Goal: Task Accomplishment & Management: Manage account settings

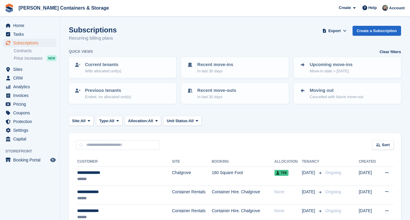
click at [106, 143] on input "text" at bounding box center [118, 145] width 84 height 10
type input "*******"
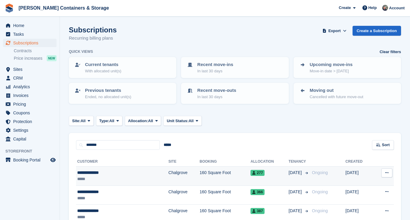
click at [169, 172] on td "Chalgrove" at bounding box center [184, 175] width 31 height 19
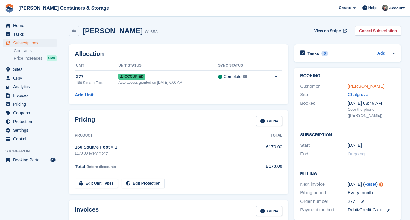
click at [368, 87] on link "[PERSON_NAME]" at bounding box center [366, 85] width 37 height 5
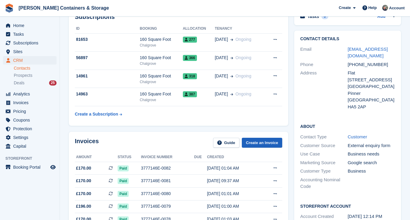
scroll to position [44, 0]
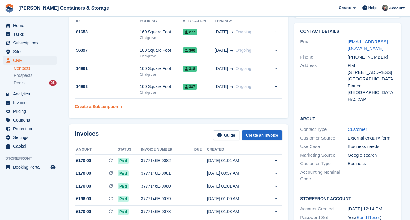
click at [109, 108] on div "Create a Subscription" at bounding box center [96, 106] width 43 height 6
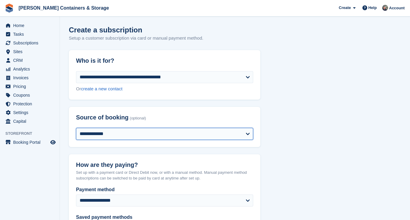
select select "*****"
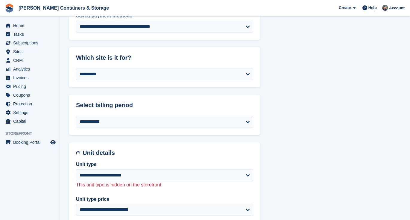
scroll to position [211, 0]
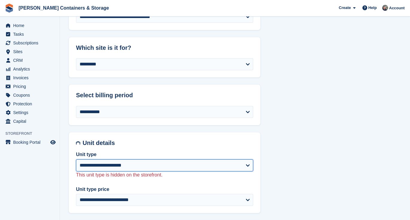
select select "****"
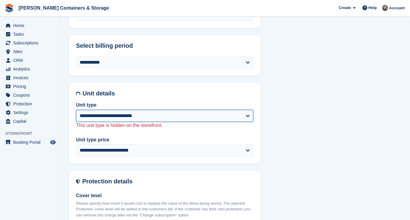
scroll to position [264, 0]
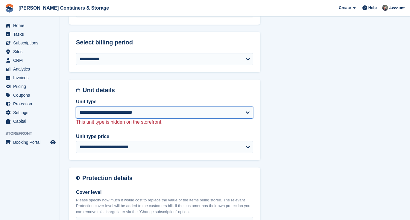
select select "*****"
select select "**********"
select select "*****"
select select "***"
select select "*"
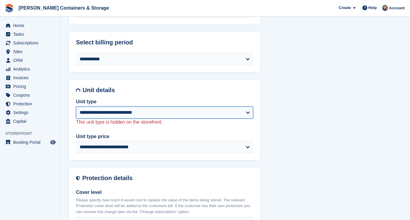
select select
select select "**"
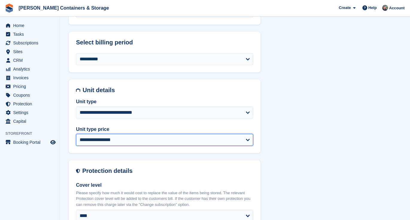
select select "*****"
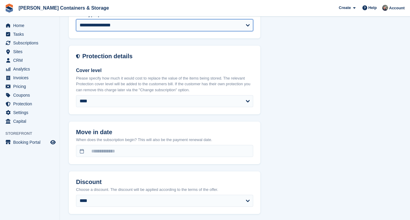
select select "*****"
select select "**********"
select select "***"
select select "*"
select select "****"
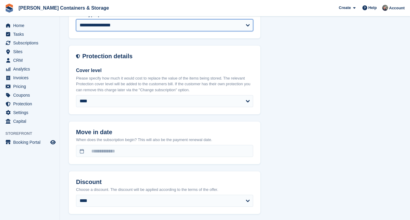
select select
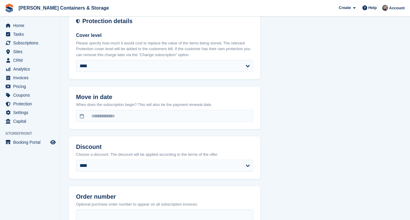
scroll to position [418, 0]
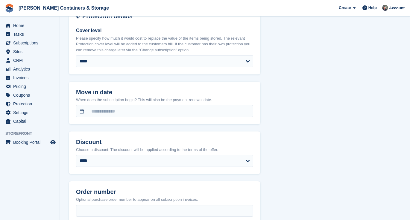
click at [86, 102] on div "When does the subscription begin? This will also be the payment renewal date." at bounding box center [164, 107] width 177 height 20
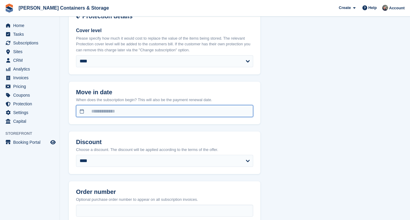
click at [82, 109] on input "text" at bounding box center [164, 111] width 177 height 12
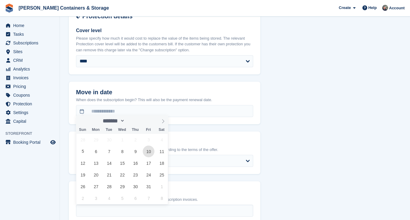
click at [150, 149] on span "10" at bounding box center [149, 151] width 12 height 12
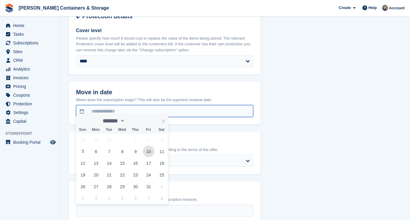
type input "**********"
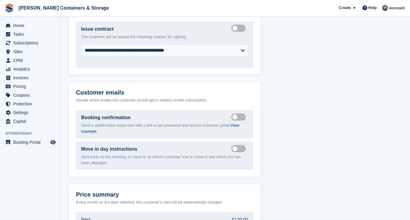
scroll to position [652, 0]
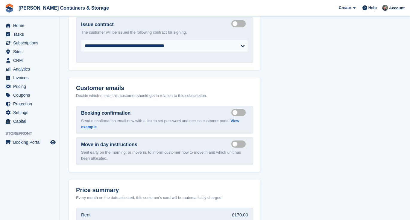
click at [237, 143] on label "Send move in day email" at bounding box center [240, 143] width 17 height 1
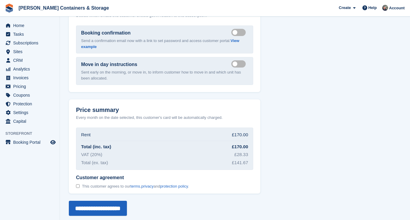
scroll to position [731, 0]
click at [86, 184] on span "This customer agrees to our terms , privacy and protection policy ." at bounding box center [135, 186] width 107 height 5
click at [89, 201] on input "**********" at bounding box center [98, 208] width 58 height 15
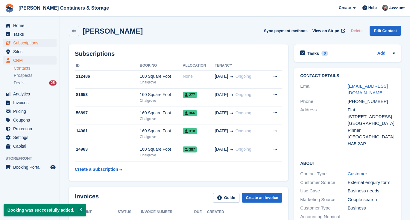
click at [24, 42] on span "Subscriptions" at bounding box center [31, 43] width 36 height 8
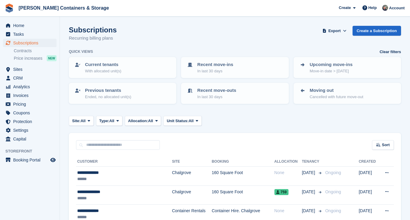
click at [24, 20] on div "Home Tasks Subscriptions Subscriptions Subscriptions Contracts Price increases …" at bounding box center [30, 81] width 60 height 124
click at [23, 23] on span "Home" at bounding box center [31, 25] width 36 height 8
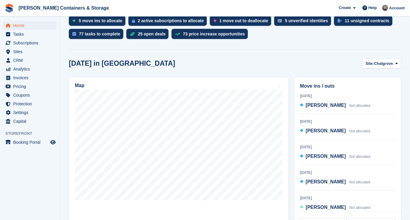
scroll to position [139, 0]
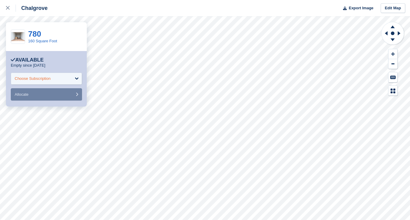
click at [60, 80] on div "Choose Subscription" at bounding box center [46, 78] width 71 height 12
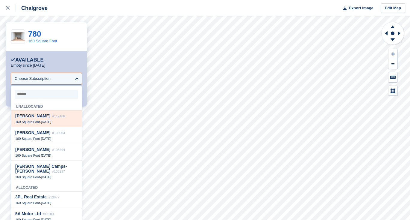
click at [53, 116] on span "#112486" at bounding box center [58, 116] width 13 height 4
select select "******"
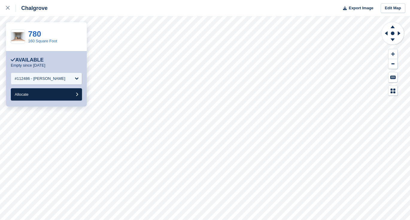
click at [65, 90] on button "Allocate" at bounding box center [46, 94] width 71 height 12
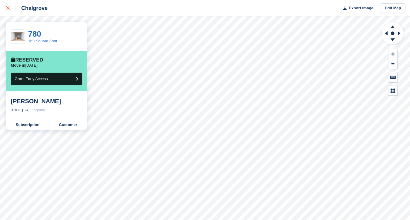
click at [6, 9] on link at bounding box center [8, 8] width 16 height 16
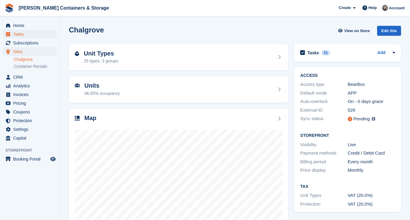
click at [37, 31] on span "Tasks" at bounding box center [31, 34] width 36 height 8
click at [36, 26] on span "Home" at bounding box center [31, 25] width 36 height 8
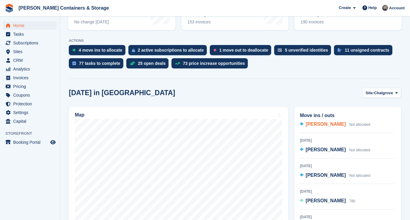
scroll to position [45, 0]
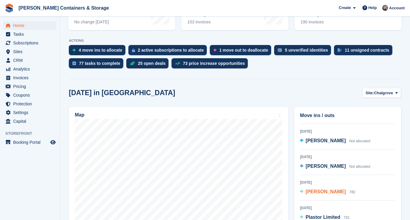
click at [318, 191] on span "[PERSON_NAME]" at bounding box center [326, 191] width 40 height 5
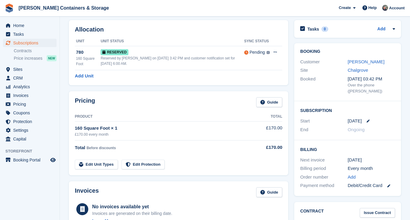
scroll to position [28, 0]
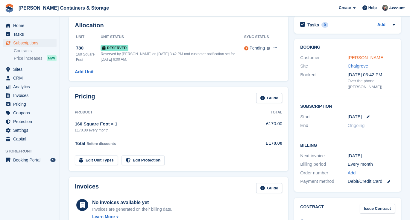
click at [360, 57] on link "[PERSON_NAME]" at bounding box center [366, 57] width 37 height 5
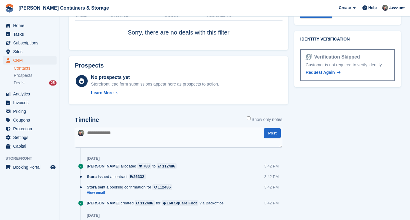
scroll to position [371, 0]
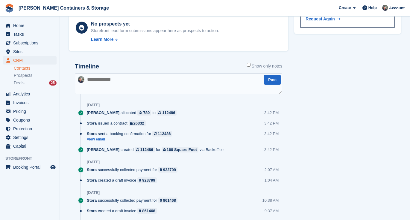
click at [110, 81] on textarea at bounding box center [179, 83] width 208 height 21
paste textarea "**********"
type textarea "**********"
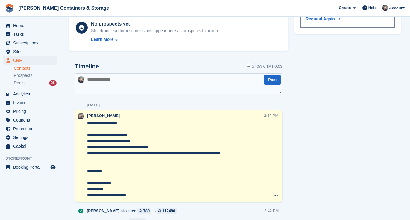
click at [102, 78] on textarea at bounding box center [179, 83] width 208 height 21
type textarea "**********"
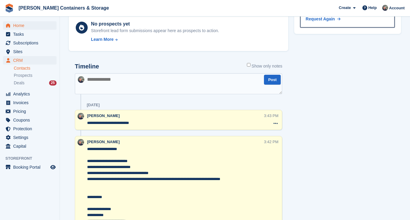
click at [22, 27] on span "Home" at bounding box center [31, 25] width 36 height 8
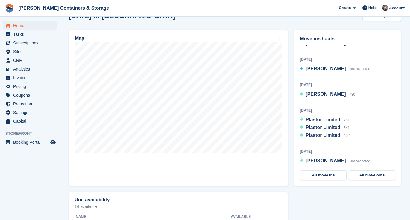
scroll to position [75, 0]
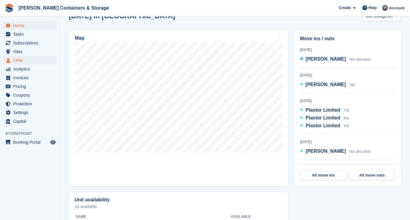
click at [18, 60] on span "CRM" at bounding box center [31, 60] width 36 height 8
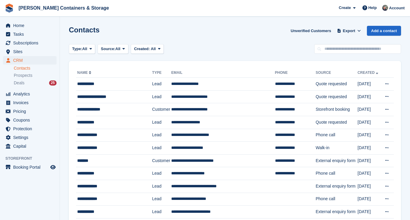
click at [14, 19] on div "Home Tasks Subscriptions Subscriptions Subscriptions Contracts Price increases …" at bounding box center [30, 85] width 60 height 132
click at [13, 27] on span "Home" at bounding box center [31, 25] width 36 height 8
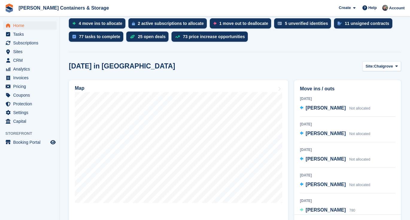
scroll to position [39, 0]
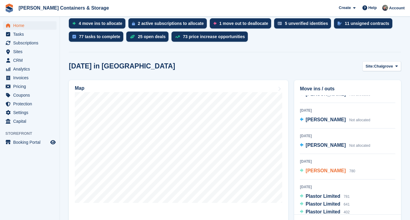
click at [327, 169] on span "[PERSON_NAME]" at bounding box center [326, 170] width 40 height 5
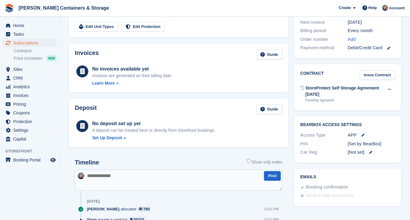
scroll to position [190, 0]
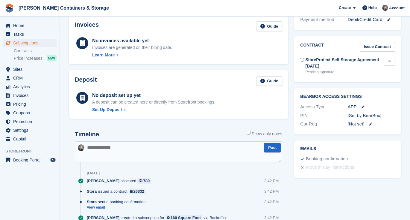
click at [392, 57] on button at bounding box center [389, 61] width 11 height 9
click at [367, 81] on p "Send contract" at bounding box center [367, 81] width 52 height 8
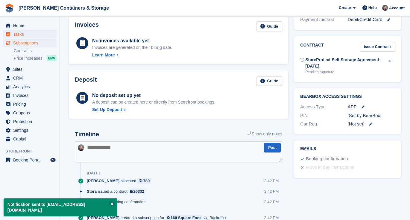
click at [20, 34] on span "Tasks" at bounding box center [31, 34] width 36 height 8
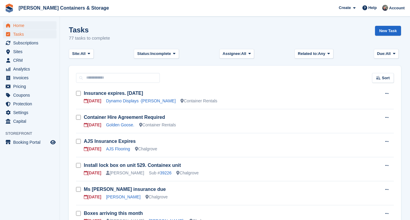
click at [22, 29] on span "Home" at bounding box center [31, 25] width 36 height 8
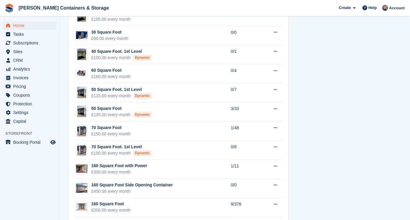
scroll to position [525, 0]
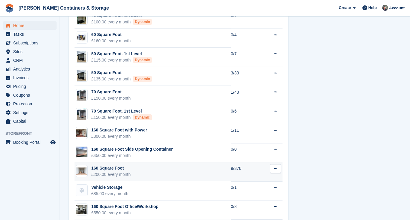
click at [146, 172] on td "160 Square Foot £200.00 every month" at bounding box center [153, 171] width 156 height 19
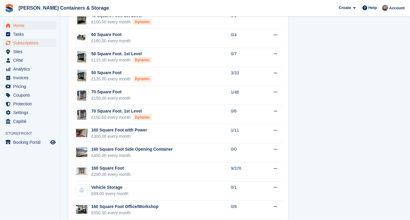
click at [17, 45] on span "Subscriptions" at bounding box center [31, 43] width 36 height 8
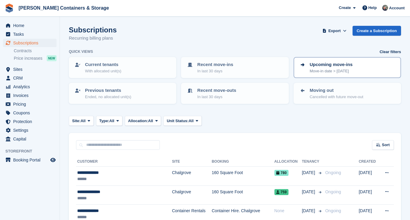
click at [337, 72] on p "Move-in date > today" at bounding box center [331, 71] width 43 height 6
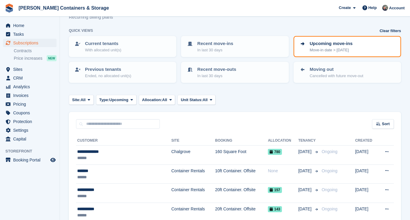
scroll to position [45, 0]
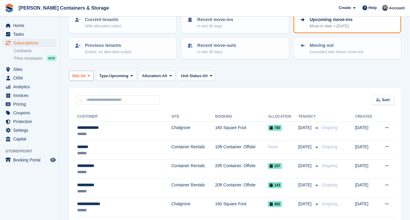
click at [77, 73] on span "Site:" at bounding box center [76, 76] width 8 height 6
click at [82, 99] on link "Chalgrove" at bounding box center [98, 100] width 52 height 11
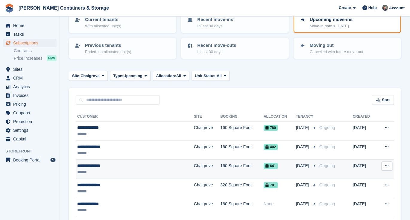
scroll to position [76, 0]
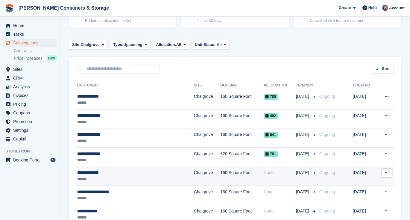
click at [220, 172] on td "160 Square Foot" at bounding box center [241, 175] width 43 height 19
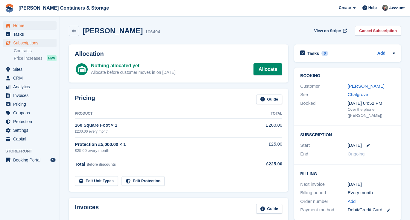
click at [26, 24] on span "Home" at bounding box center [31, 25] width 36 height 8
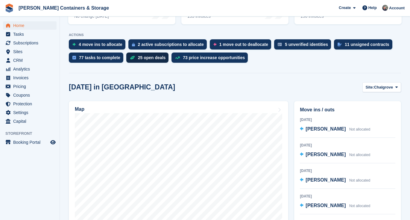
scroll to position [138, 0]
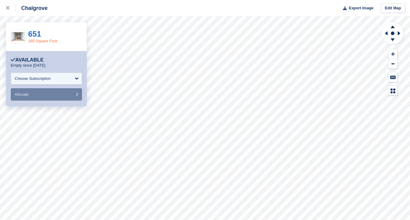
click at [43, 40] on link "160 Square Foot" at bounding box center [42, 41] width 29 height 4
click at [3, 10] on link at bounding box center [8, 8] width 16 height 16
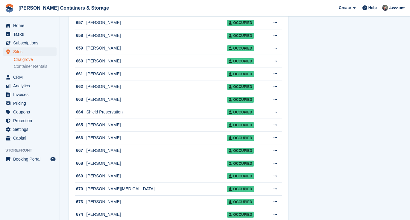
scroll to position [3815, 0]
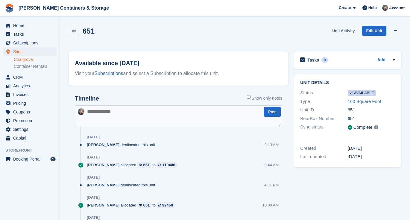
click at [342, 29] on link "Unit Activity" at bounding box center [343, 31] width 27 height 10
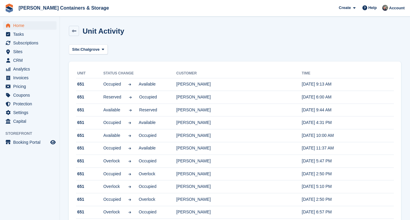
click at [34, 28] on span "Home" at bounding box center [31, 25] width 36 height 8
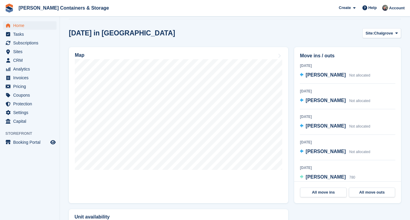
scroll to position [173, 0]
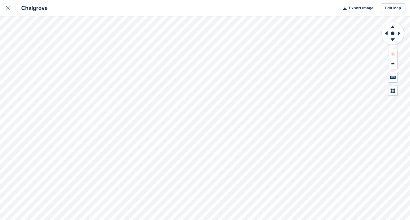
click at [394, 52] on icon at bounding box center [394, 54] width 4 height 4
click at [384, 31] on icon at bounding box center [385, 33] width 7 height 16
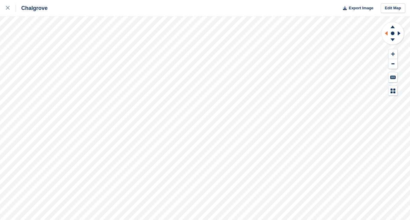
click at [384, 31] on icon at bounding box center [385, 33] width 7 height 16
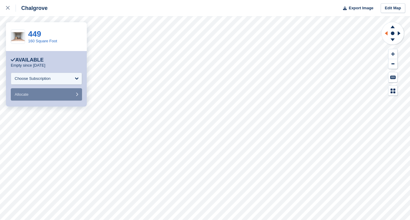
click at [386, 34] on icon at bounding box center [385, 33] width 7 height 16
click at [33, 79] on div "Choose Subscription" at bounding box center [33, 78] width 36 height 6
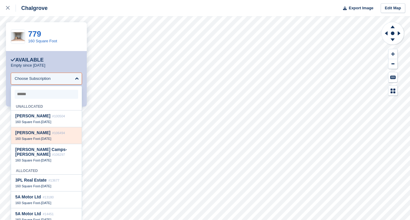
click at [31, 132] on span "Stephen Thorns" at bounding box center [32, 132] width 35 height 5
select select "******"
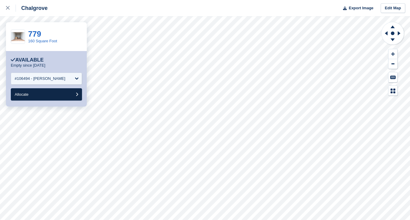
click at [37, 96] on button "Allocate" at bounding box center [46, 94] width 71 height 12
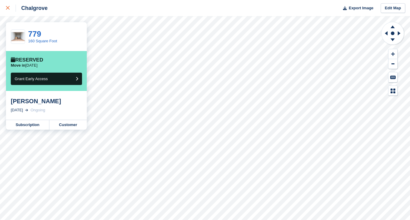
click at [8, 9] on icon at bounding box center [8, 8] width 4 height 4
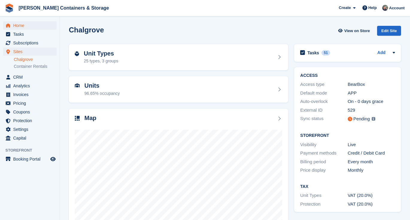
click at [34, 29] on span "Home" at bounding box center [31, 25] width 36 height 8
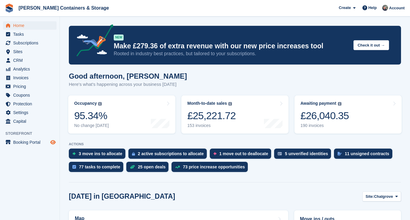
scroll to position [102, 0]
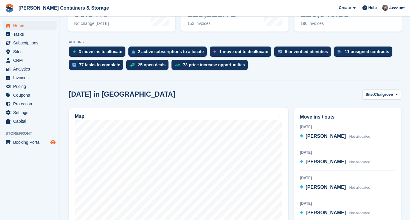
click at [55, 142] on icon "Preview store" at bounding box center [52, 142] width 5 height 5
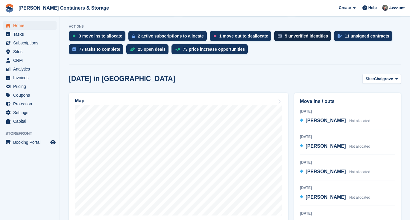
click at [299, 37] on div "5 unverified identities" at bounding box center [306, 36] width 43 height 5
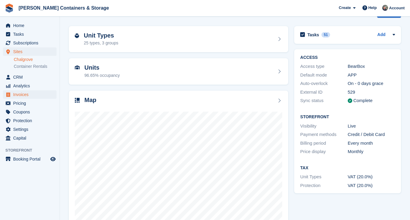
scroll to position [36, 0]
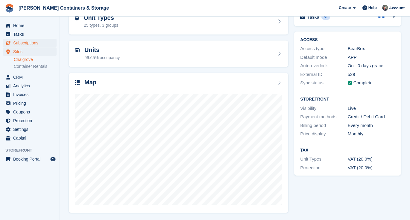
click at [22, 41] on span "Subscriptions" at bounding box center [31, 43] width 36 height 8
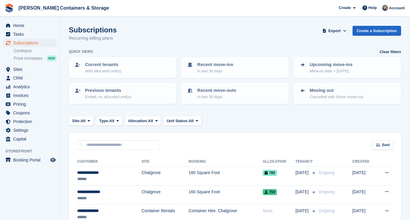
click at [21, 51] on link "Contracts" at bounding box center [35, 51] width 43 height 6
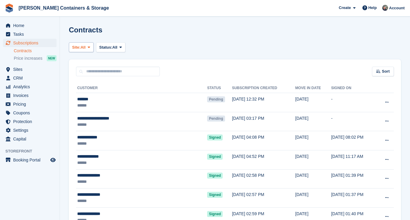
click at [93, 50] on button "Site: All" at bounding box center [81, 47] width 25 height 10
click at [113, 48] on span "Status:" at bounding box center [105, 47] width 13 height 6
click at [109, 65] on link "Pending" at bounding box center [125, 61] width 52 height 11
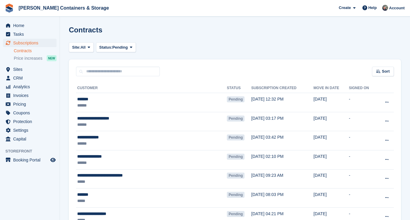
click at [76, 53] on turbo-frame "Site: All Chalgrove Container Rentals All Status: Pending Pending Signed Voided…" at bounding box center [235, 183] width 333 height 282
click at [76, 50] on button "Site: All" at bounding box center [81, 47] width 25 height 10
click at [76, 64] on link "Chalgrove" at bounding box center [98, 61] width 52 height 11
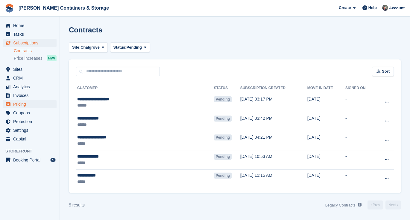
click at [16, 106] on span "Pricing" at bounding box center [31, 104] width 36 height 8
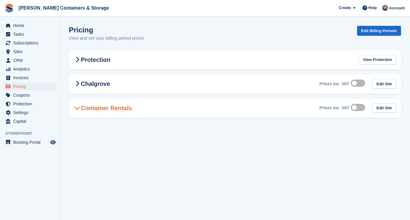
click at [17, 89] on span "Pricing" at bounding box center [31, 86] width 36 height 8
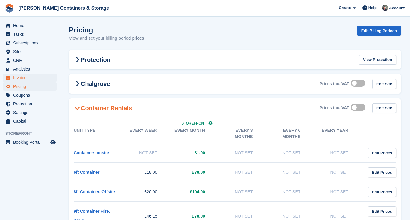
click at [18, 79] on span "Invoices" at bounding box center [31, 77] width 36 height 8
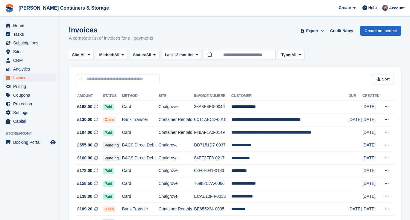
click at [22, 75] on span "Invoices" at bounding box center [31, 77] width 36 height 8
click at [126, 59] on button "Method: All" at bounding box center [111, 55] width 31 height 10
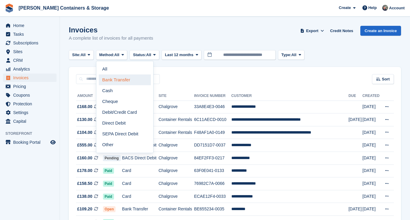
click at [132, 83] on link "Bank Transfer" at bounding box center [125, 79] width 52 height 11
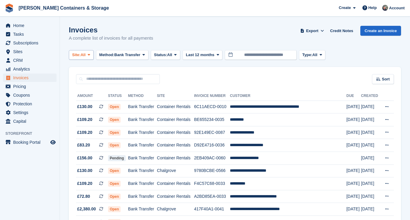
click at [85, 58] on button "Site: All" at bounding box center [81, 55] width 25 height 10
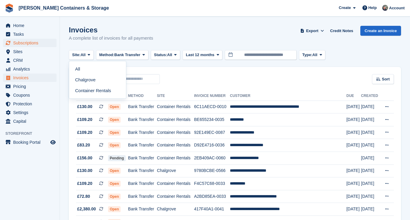
click at [37, 43] on span "Subscriptions" at bounding box center [31, 43] width 36 height 8
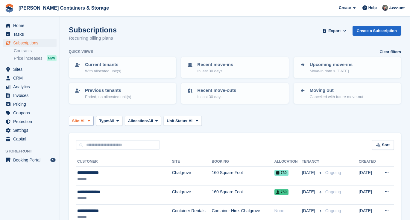
click at [78, 120] on span "Site:" at bounding box center [76, 121] width 8 height 6
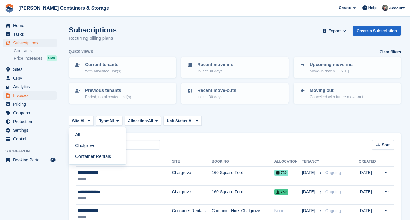
click at [24, 93] on span "Invoices" at bounding box center [31, 95] width 36 height 8
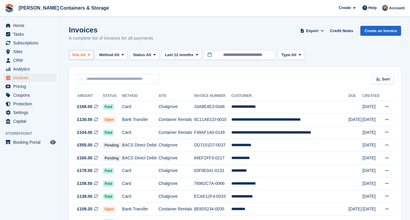
click at [81, 56] on span "Site:" at bounding box center [76, 55] width 8 height 6
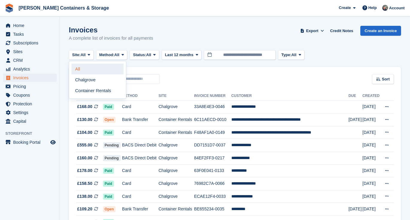
click at [82, 73] on link "All" at bounding box center [98, 69] width 52 height 11
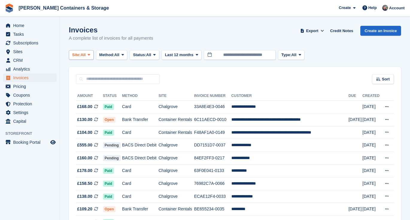
click at [88, 58] on button "Site: All" at bounding box center [81, 55] width 25 height 10
click at [88, 79] on link "Chalgrove" at bounding box center [98, 79] width 52 height 11
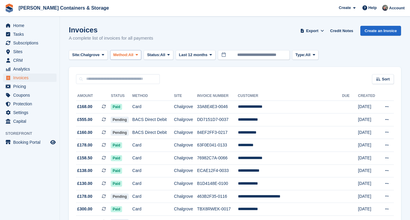
click at [123, 54] on span "Method:" at bounding box center [121, 55] width 15 height 6
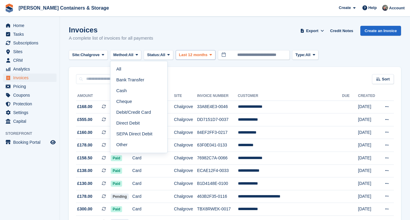
click at [203, 54] on span "Last 12 months" at bounding box center [193, 55] width 28 height 6
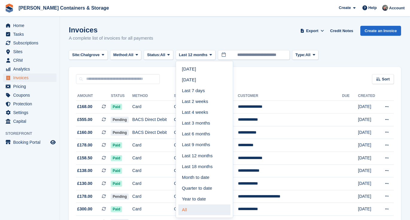
click at [224, 206] on link "All" at bounding box center [205, 209] width 52 height 11
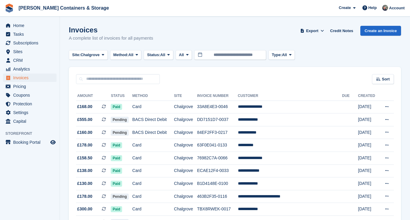
click at [164, 58] on button "Status: All" at bounding box center [158, 55] width 29 height 10
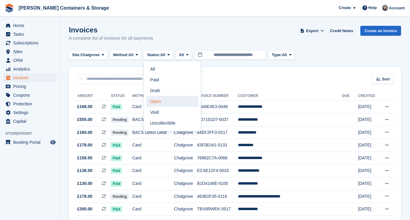
click at [161, 100] on link "Open" at bounding box center [172, 101] width 52 height 11
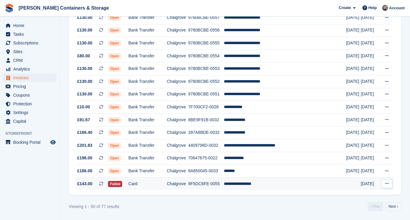
scroll to position [563, 0]
click at [394, 206] on link "Next ›" at bounding box center [394, 206] width 16 height 9
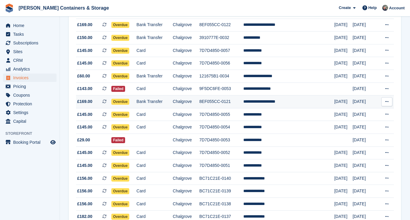
scroll to position [78, 0]
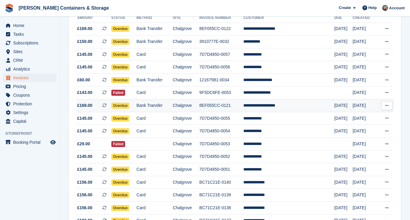
click at [281, 110] on td "**********" at bounding box center [289, 105] width 91 height 13
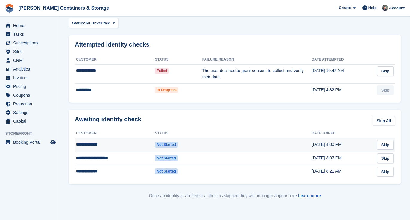
scroll to position [24, 0]
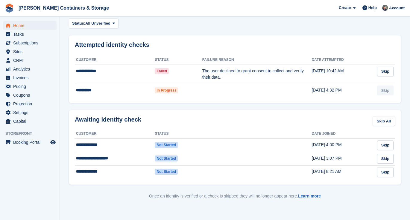
click at [35, 22] on span "Home" at bounding box center [31, 25] width 36 height 8
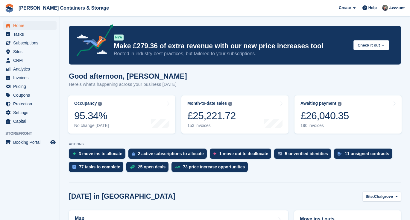
scroll to position [132, 0]
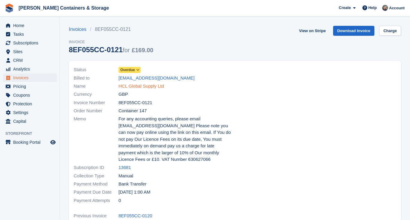
click at [132, 84] on link "HCL Global Supply Ltd" at bounding box center [142, 86] width 46 height 7
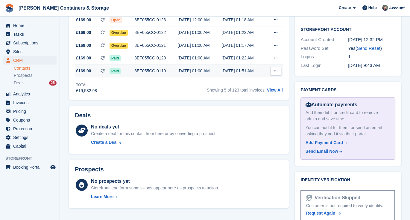
scroll to position [219, 0]
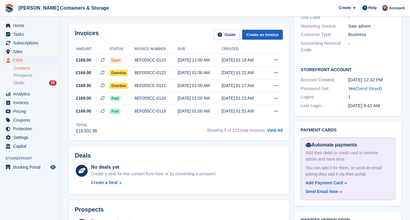
click at [253, 34] on link "Create an Invoice" at bounding box center [262, 35] width 41 height 10
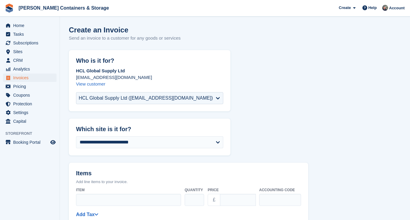
click at [94, 190] on label "Item" at bounding box center [128, 189] width 105 height 5
click at [94, 194] on input "Item" at bounding box center [128, 200] width 105 height 12
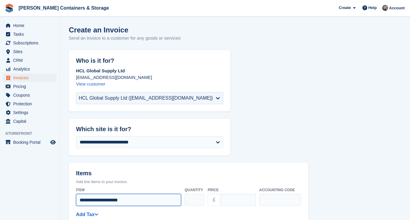
type input "**********"
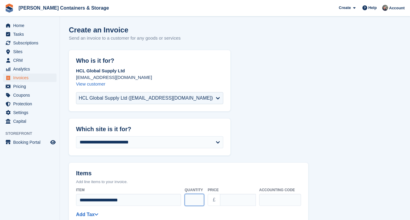
type input "*"
type input "*****"
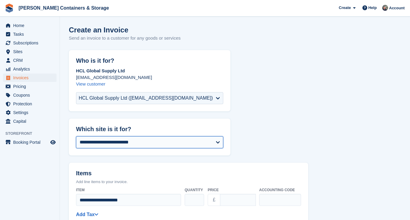
select select "***"
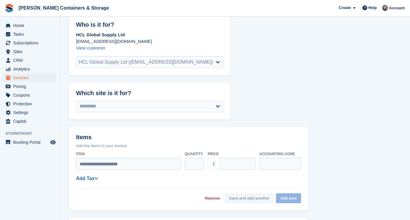
type input "*"
type input "****"
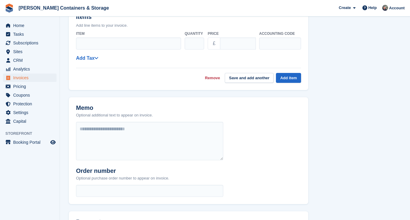
scroll to position [59, 0]
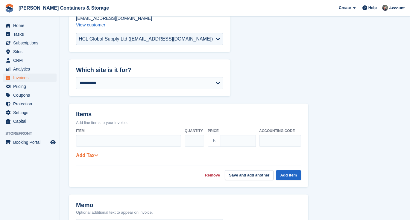
click at [88, 155] on link "Add Tax" at bounding box center [87, 154] width 22 height 5
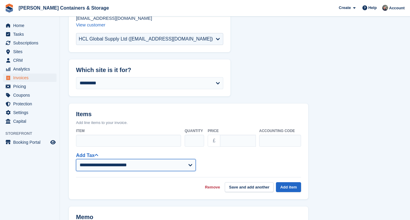
select select "***"
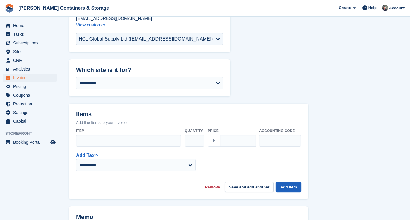
click at [288, 185] on button "Add item" at bounding box center [288, 187] width 25 height 10
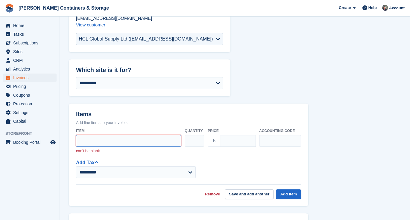
scroll to position [68, 0]
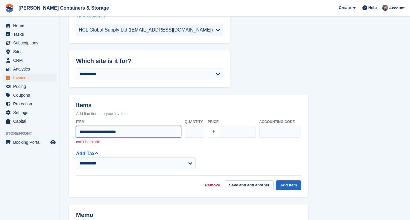
type input "**********"
type input "*"
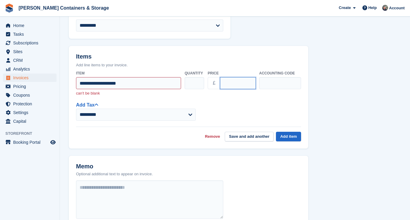
scroll to position [124, 0]
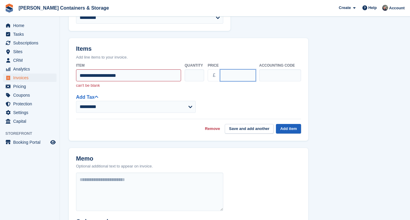
type input "*****"
click at [290, 124] on button "Add item" at bounding box center [288, 129] width 25 height 10
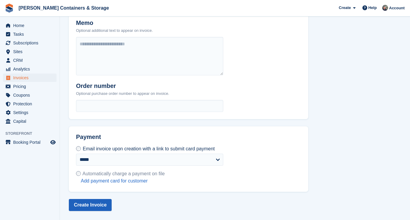
scroll to position [236, 0]
click at [99, 206] on button "Create Invoice" at bounding box center [90, 205] width 43 height 12
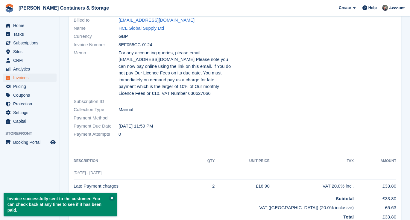
scroll to position [60, 0]
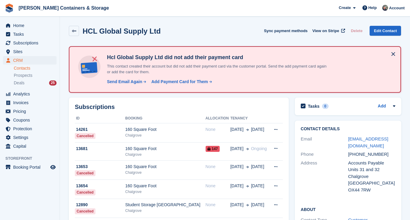
scroll to position [219, 0]
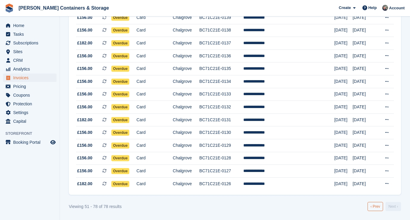
scroll to position [276, 0]
click at [373, 209] on link "‹ Prev" at bounding box center [376, 206] width 16 height 9
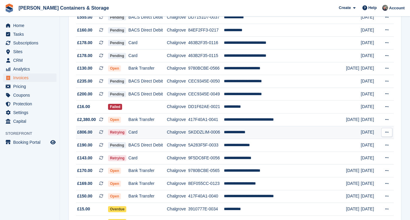
scroll to position [99, 0]
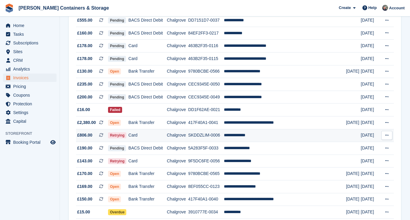
click at [219, 135] on td "SKDDZLIM-0006" at bounding box center [206, 135] width 36 height 13
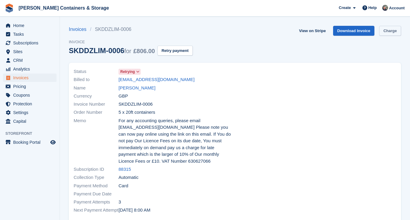
click at [389, 35] on link "Charge" at bounding box center [391, 31] width 22 height 10
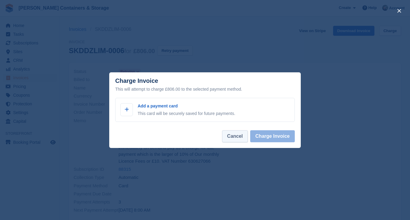
click at [237, 139] on button "Cancel" at bounding box center [235, 136] width 26 height 12
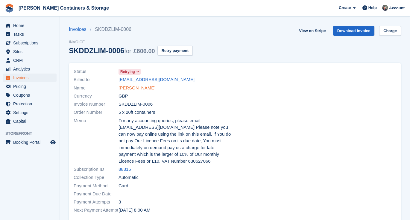
click at [132, 88] on link "[PERSON_NAME]" at bounding box center [137, 87] width 37 height 7
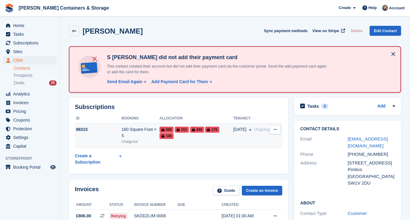
click at [185, 138] on div "068 153 490 176 108" at bounding box center [197, 132] width 74 height 13
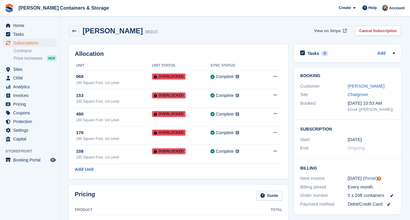
click at [325, 32] on span "View on Stripe" at bounding box center [328, 31] width 27 height 6
click at [365, 75] on h2 "Booking" at bounding box center [347, 75] width 95 height 5
click at [363, 84] on link "[PERSON_NAME]" at bounding box center [366, 85] width 37 height 5
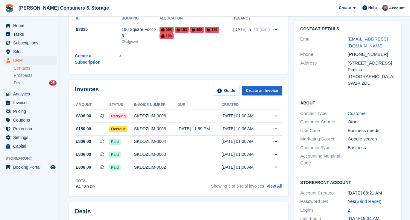
scroll to position [111, 0]
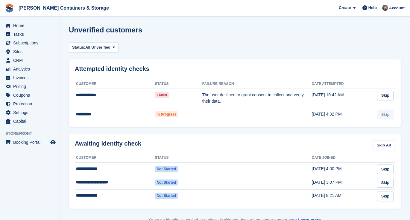
scroll to position [24, 0]
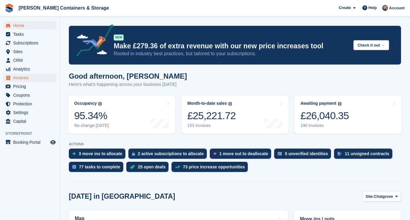
click at [21, 78] on span "Invoices" at bounding box center [31, 77] width 36 height 8
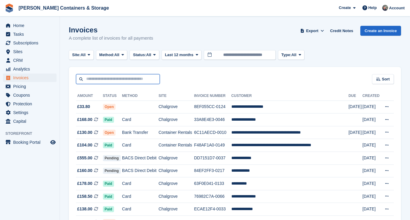
click at [140, 81] on input "text" at bounding box center [118, 79] width 84 height 10
type input "***"
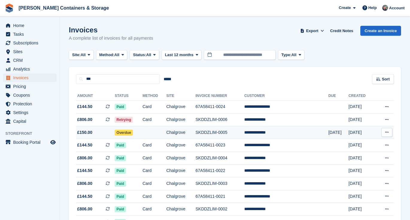
drag, startPoint x: 140, startPoint y: 81, endPoint x: 187, endPoint y: 132, distance: 68.9
click at [187, 132] on td "Chalgrove" at bounding box center [181, 132] width 29 height 13
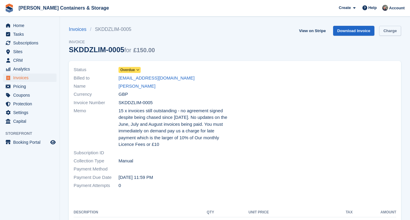
click at [391, 33] on link "Charge" at bounding box center [391, 31] width 22 height 10
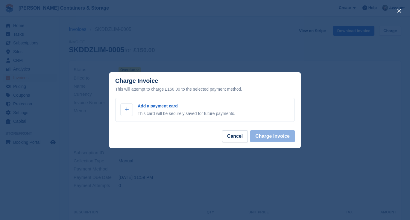
click at [231, 145] on footer "Cancel Charge Invoice" at bounding box center [205, 138] width 192 height 19
click at [236, 136] on button "Cancel" at bounding box center [235, 136] width 26 height 12
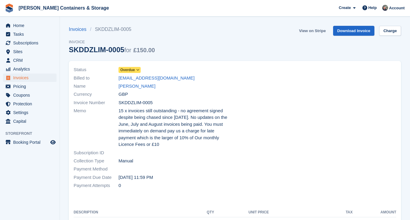
click at [315, 30] on link "View on Stripe" at bounding box center [312, 31] width 31 height 10
click at [26, 27] on span "Home" at bounding box center [31, 25] width 36 height 8
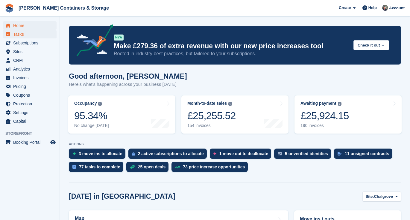
scroll to position [1, 0]
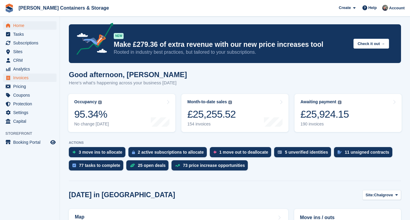
click at [28, 76] on span "Invoices" at bounding box center [31, 77] width 36 height 8
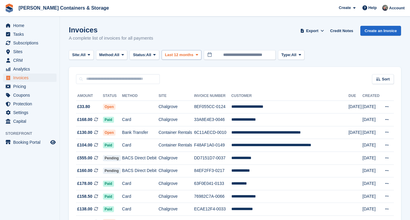
click at [172, 55] on span "Last 12 months" at bounding box center [179, 55] width 28 height 6
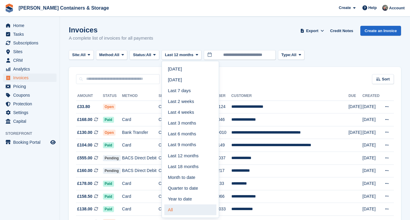
click at [184, 208] on link "All" at bounding box center [190, 209] width 52 height 11
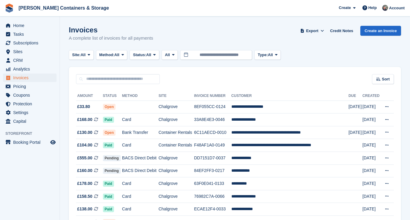
click at [139, 54] on span "Status:" at bounding box center [139, 55] width 13 height 6
click at [152, 102] on link "Open" at bounding box center [158, 101] width 52 height 11
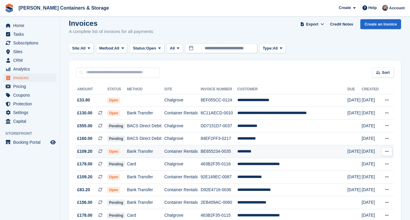
scroll to position [11, 0]
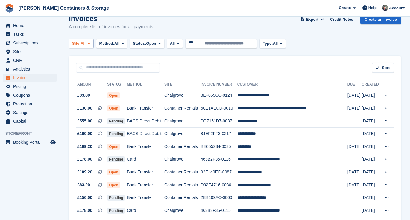
click at [81, 39] on button "Site: All" at bounding box center [81, 44] width 25 height 10
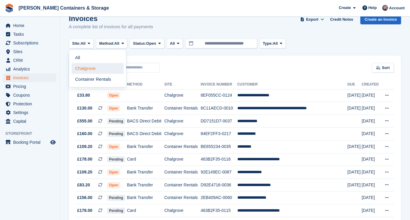
click at [80, 70] on link "Chalgrove" at bounding box center [98, 68] width 52 height 11
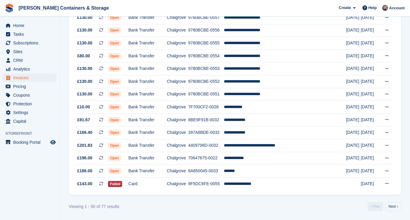
scroll to position [563, 0]
click at [392, 208] on link "Next ›" at bounding box center [394, 206] width 16 height 9
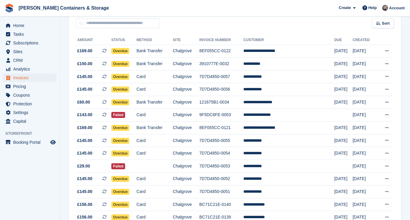
scroll to position [46, 0]
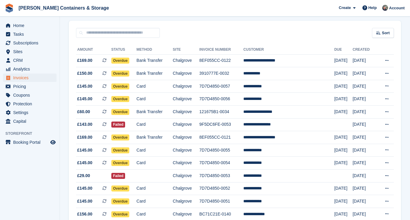
click at [31, 20] on div "Home Tasks Subscriptions Subscriptions Subscriptions Contracts Price increases …" at bounding box center [30, 72] width 60 height 107
click at [29, 25] on span "Home" at bounding box center [31, 25] width 36 height 8
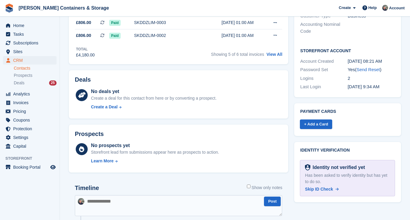
scroll to position [267, 0]
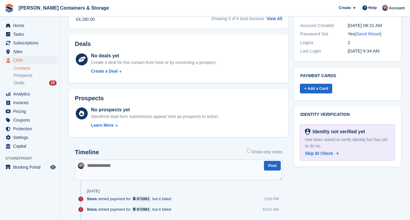
click at [110, 174] on textarea at bounding box center [179, 169] width 208 height 21
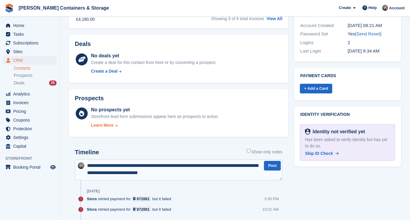
type textarea "**********"
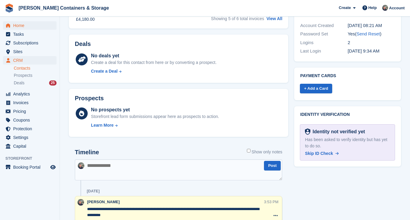
click at [23, 24] on span "Home" at bounding box center [31, 25] width 36 height 8
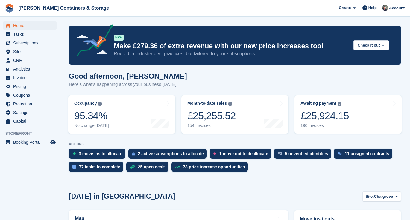
click at [25, 25] on span "Home" at bounding box center [31, 25] width 36 height 8
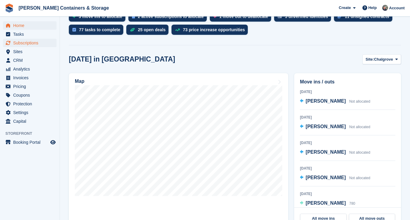
click at [35, 40] on span "Subscriptions" at bounding box center [31, 43] width 36 height 8
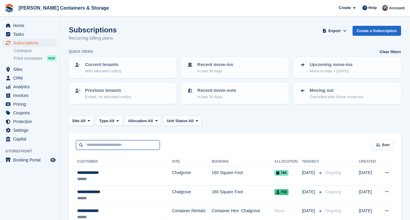
click at [98, 146] on input "text" at bounding box center [118, 145] width 84 height 10
type input "***"
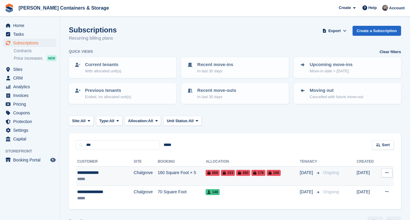
click at [134, 168] on td "Chalgrove" at bounding box center [146, 175] width 24 height 19
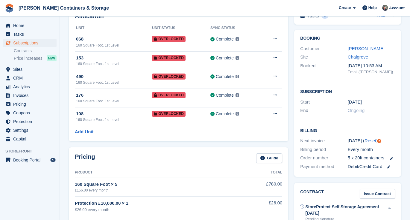
scroll to position [38, 0]
click at [15, 21] on div "Home Tasks Subscriptions Subscriptions Subscriptions Contracts Price increases …" at bounding box center [30, 81] width 60 height 124
click at [53, 159] on icon "Preview store" at bounding box center [52, 159] width 5 height 5
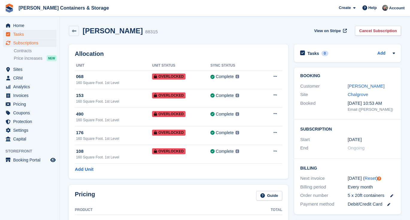
scroll to position [0, 0]
click at [24, 25] on span "Home" at bounding box center [31, 25] width 36 height 8
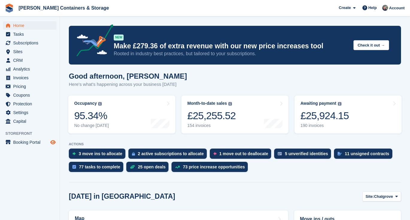
click at [54, 143] on icon "Preview store" at bounding box center [52, 142] width 5 height 5
